Goal: Information Seeking & Learning: Learn about a topic

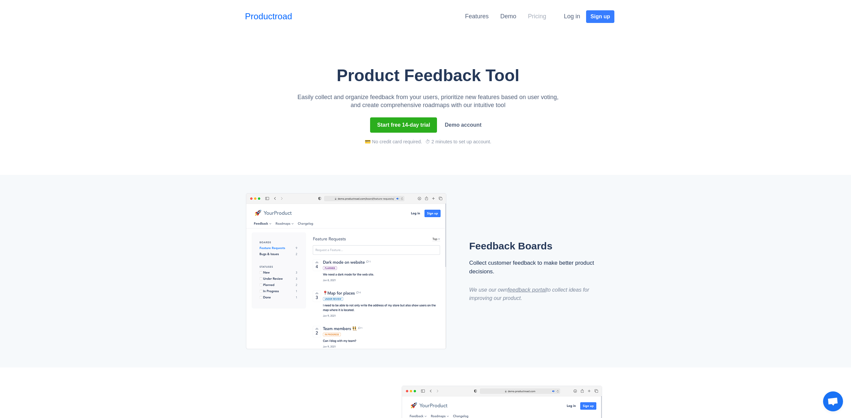
click at [536, 18] on link "Pricing" at bounding box center [537, 16] width 18 height 7
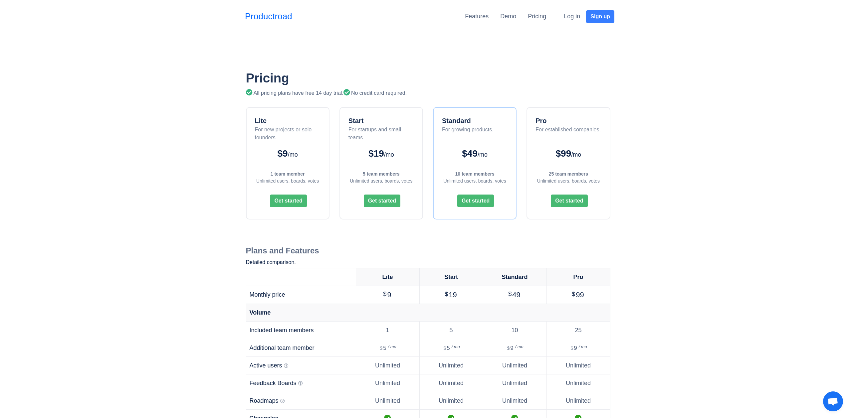
click at [271, 178] on div "Unlimited users, boards, votes" at bounding box center [287, 181] width 69 height 7
drag, startPoint x: 271, startPoint y: 175, endPoint x: 319, endPoint y: 175, distance: 48.3
click at [319, 175] on div "1 team member" at bounding box center [287, 174] width 69 height 7
drag, startPoint x: 261, startPoint y: 181, endPoint x: 323, endPoint y: 180, distance: 61.9
click at [323, 180] on div "Lite For new projects or solo founders. $9 /mo 1 team member Unlimited users, b…" at bounding box center [288, 163] width 84 height 112
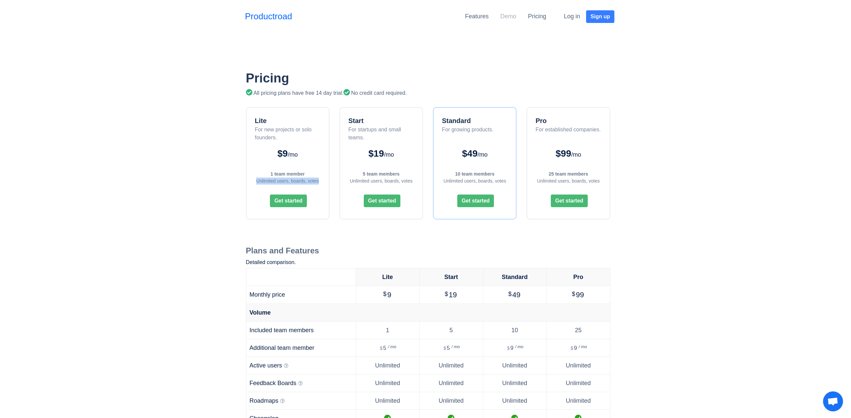
click at [507, 14] on link "Demo" at bounding box center [508, 16] width 16 height 7
